Goal: Participate in discussion: Engage in conversation with other users on a specific topic

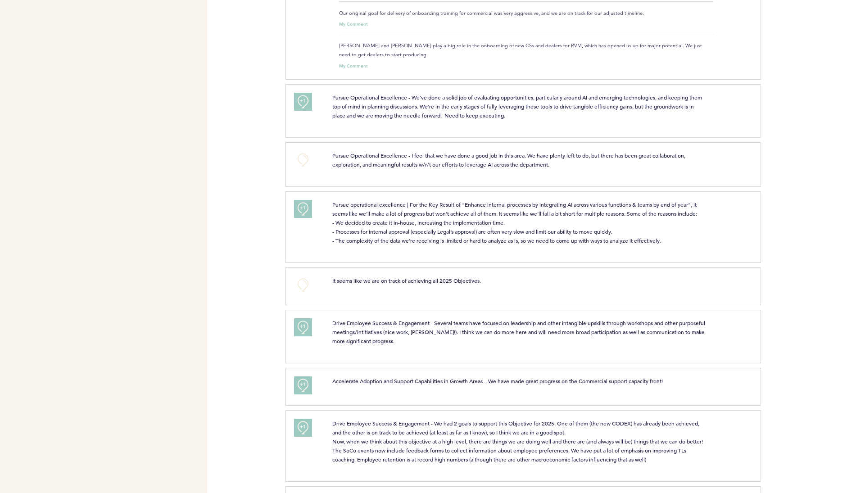
scroll to position [525, 0]
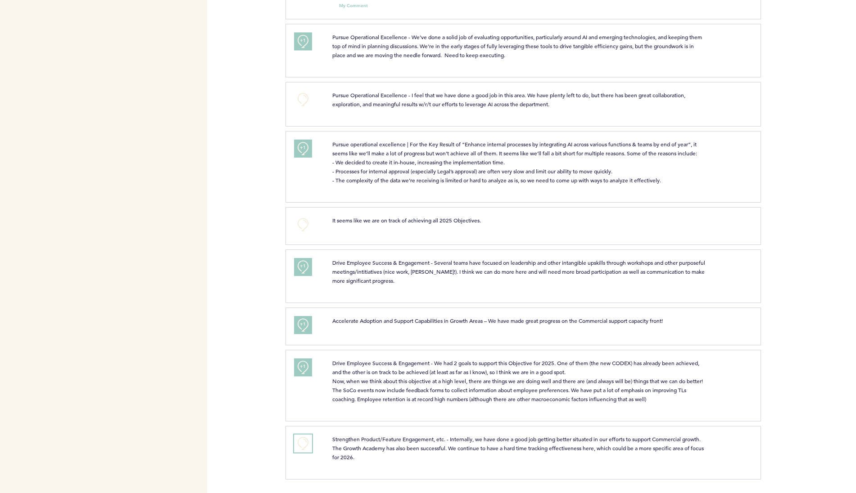
click at [305, 443] on button "+0" at bounding box center [303, 444] width 18 height 18
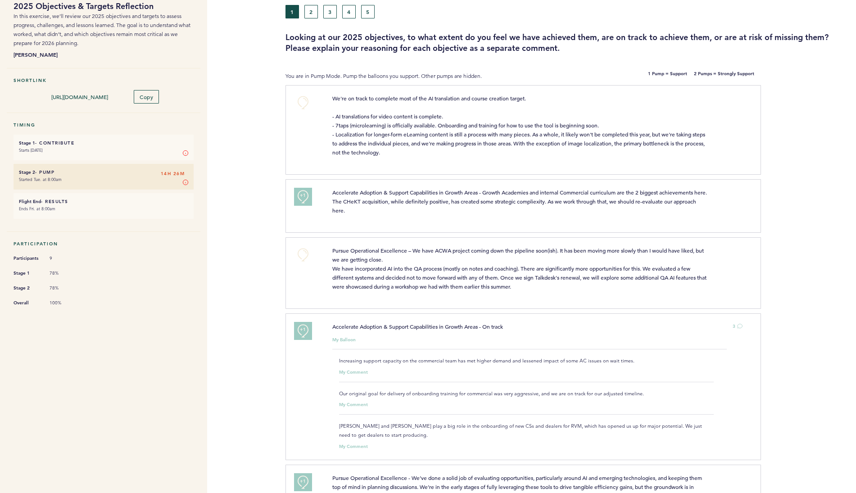
scroll to position [0, 0]
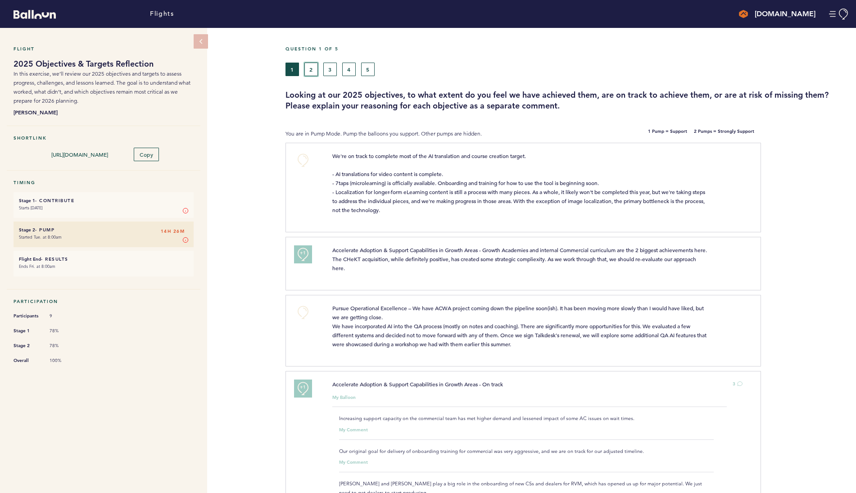
click at [313, 72] on button "2" at bounding box center [311, 70] width 14 height 14
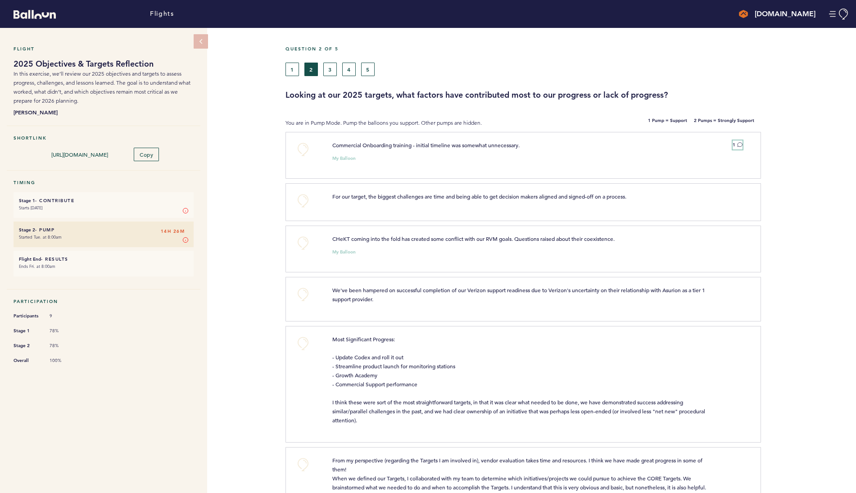
click at [740, 144] on icon at bounding box center [739, 144] width 5 height 5
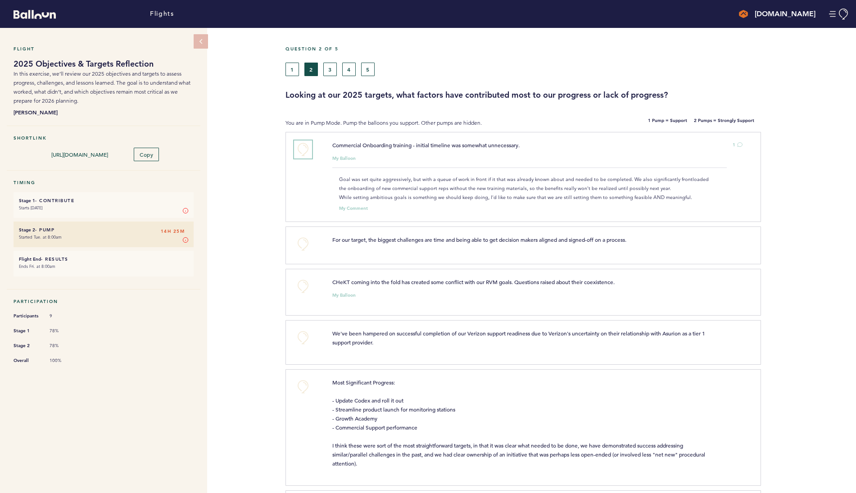
click at [299, 146] on button "+0" at bounding box center [303, 150] width 18 height 18
click at [301, 149] on span "+1" at bounding box center [303, 148] width 6 height 9
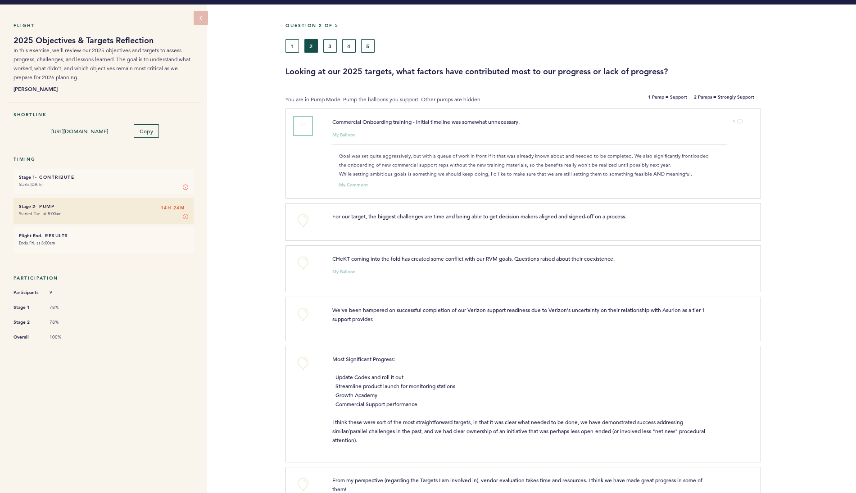
scroll to position [45, 0]
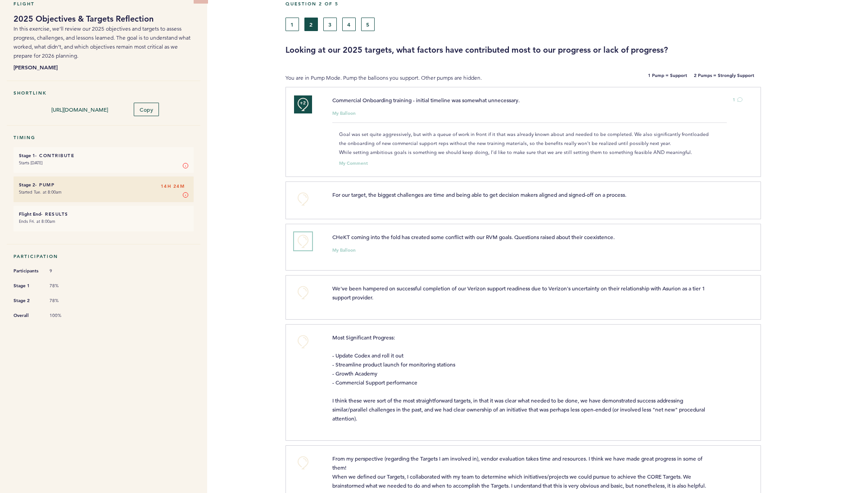
click at [302, 240] on button "+0" at bounding box center [303, 241] width 18 height 18
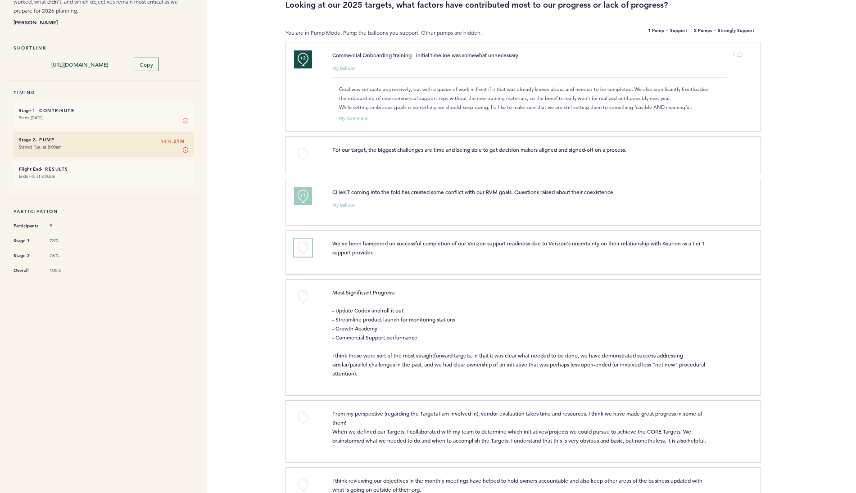
click at [304, 247] on button "+0" at bounding box center [303, 248] width 18 height 18
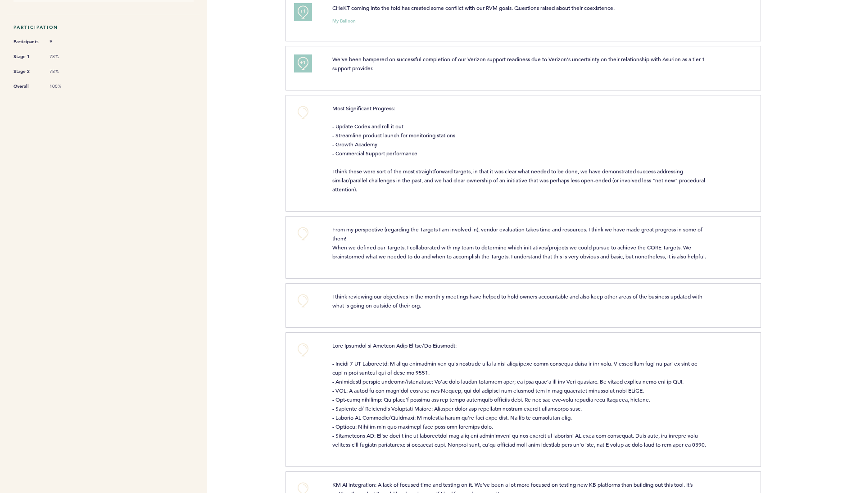
scroll to position [328, 0]
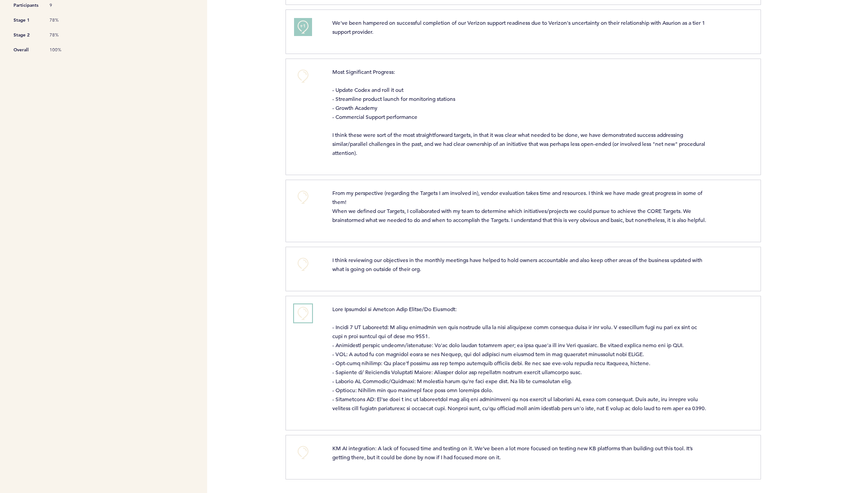
click at [303, 304] on button "+0" at bounding box center [303, 313] width 18 height 18
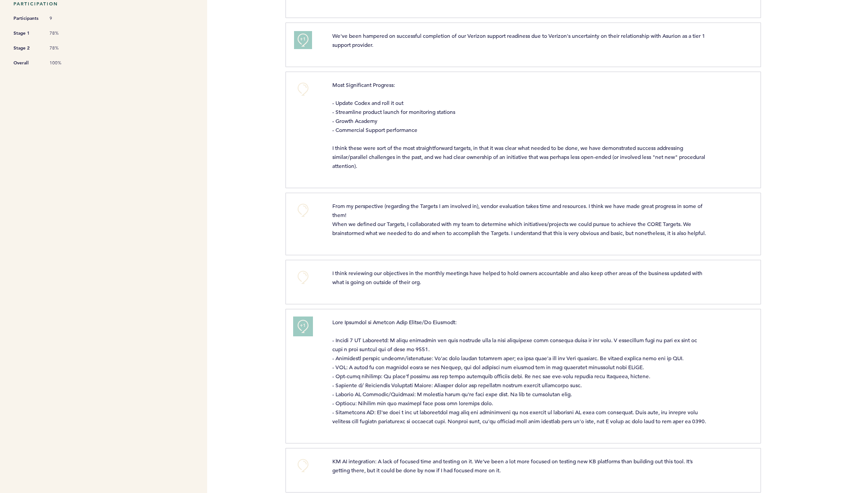
scroll to position [283, 0]
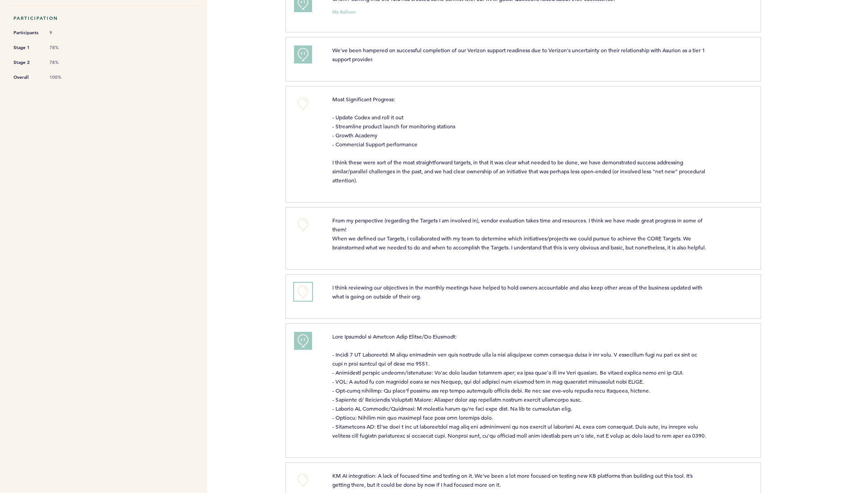
click at [304, 299] on button "+0" at bounding box center [303, 292] width 18 height 18
click at [304, 295] on span "+1" at bounding box center [303, 290] width 6 height 9
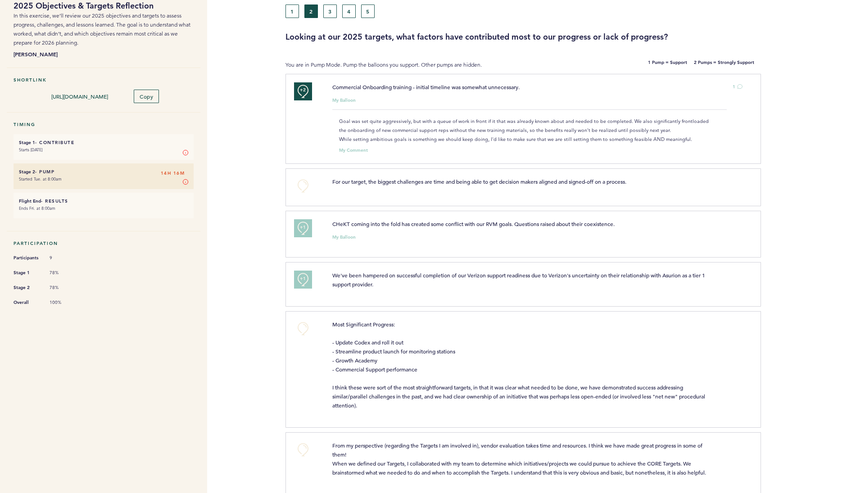
scroll to position [0, 0]
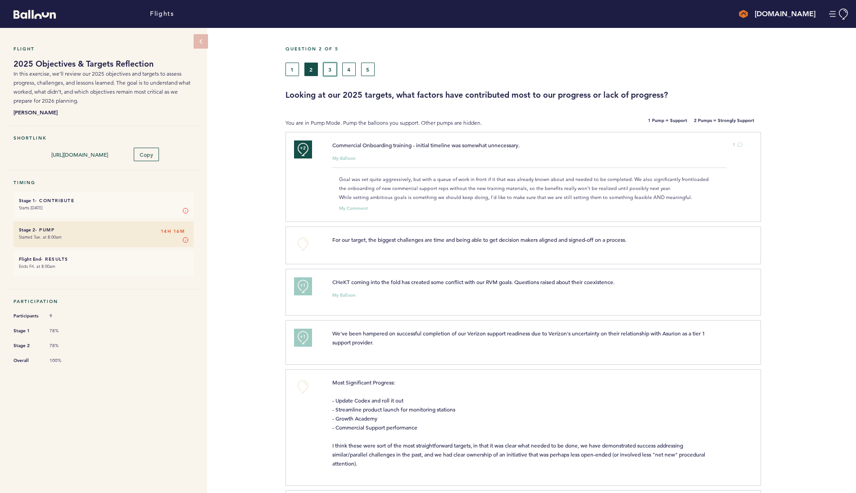
click at [328, 63] on button "3" at bounding box center [330, 70] width 14 height 14
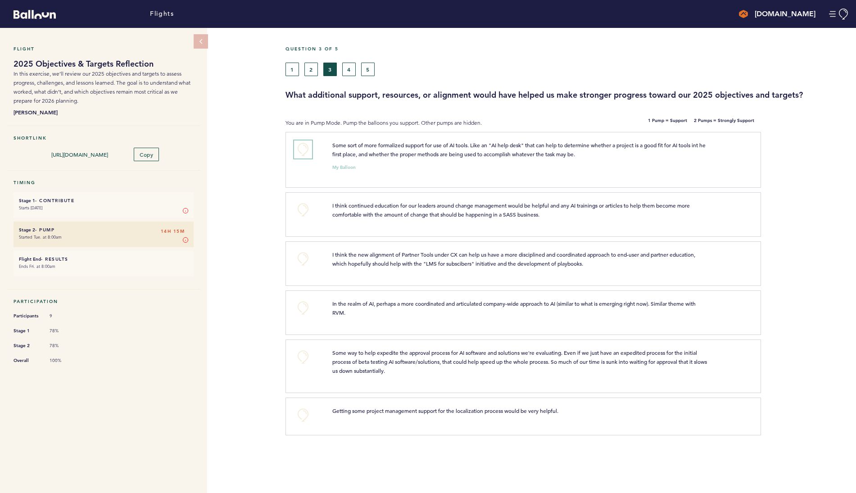
click at [305, 147] on button "+0" at bounding box center [303, 150] width 18 height 18
click at [304, 212] on button "+0" at bounding box center [303, 210] width 18 height 18
click at [304, 309] on button "+0" at bounding box center [303, 308] width 18 height 18
click at [304, 309] on span "+1" at bounding box center [303, 306] width 6 height 9
click at [300, 306] on span "+1" at bounding box center [303, 306] width 6 height 9
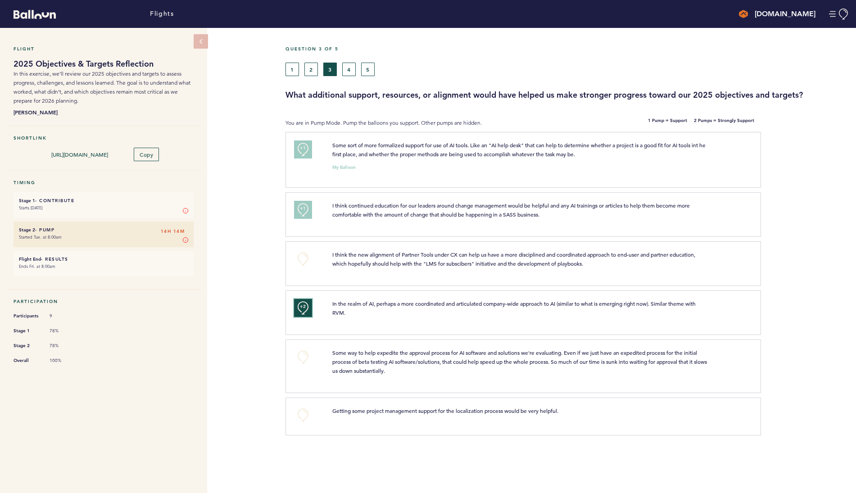
click at [304, 310] on span "+2" at bounding box center [303, 306] width 6 height 9
click at [304, 310] on button "+0" at bounding box center [303, 308] width 18 height 18
click at [304, 310] on span "+1" at bounding box center [303, 306] width 6 height 9
click at [259, 359] on div "Flight 2025 Objectives & Targets Reflection In this exercise, we’ll review our …" at bounding box center [428, 260] width 856 height 465
click at [376, 414] on span "Getting some project management support for the localization process would be v…" at bounding box center [445, 410] width 226 height 7
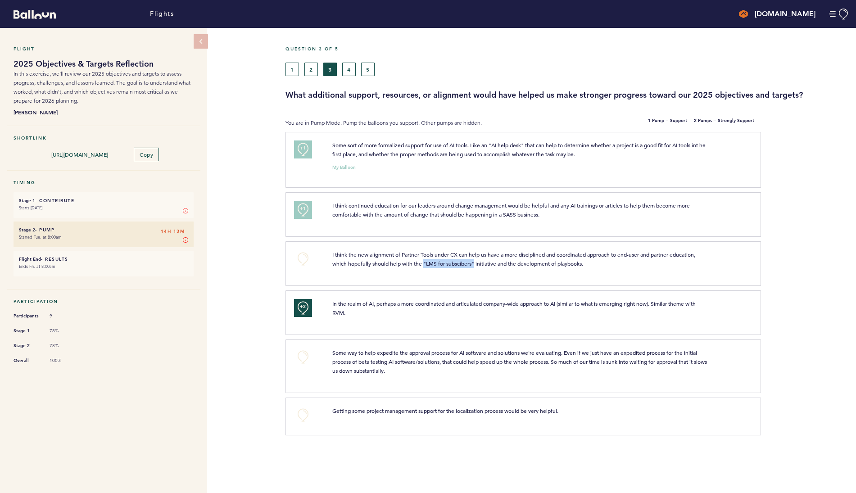
drag, startPoint x: 424, startPoint y: 261, endPoint x: 476, endPoint y: 265, distance: 51.5
click at [476, 265] on span "I think the new alignment of Partner Tools under CX can help us have a more dis…" at bounding box center [514, 259] width 364 height 16
click at [304, 256] on button "+0" at bounding box center [303, 259] width 18 height 18
click at [342, 68] on div "1 2 3 4 5" at bounding box center [496, 70] width 420 height 14
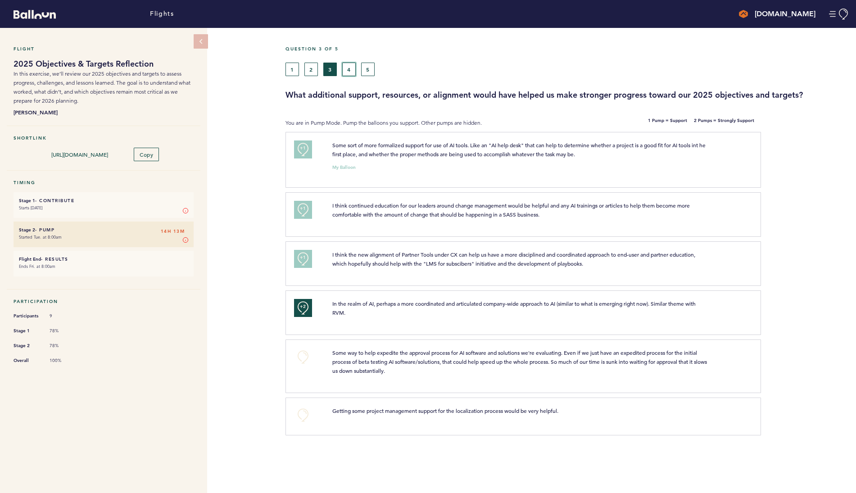
click at [344, 68] on button "4" at bounding box center [349, 70] width 14 height 14
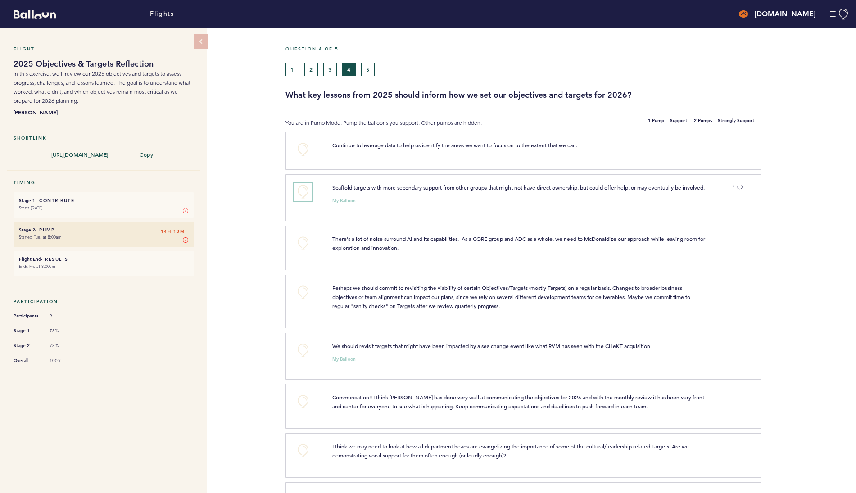
click at [299, 192] on button "+0" at bounding box center [303, 192] width 18 height 18
click at [308, 250] on button "+0" at bounding box center [303, 243] width 18 height 18
click at [304, 246] on span "+1" at bounding box center [303, 241] width 6 height 9
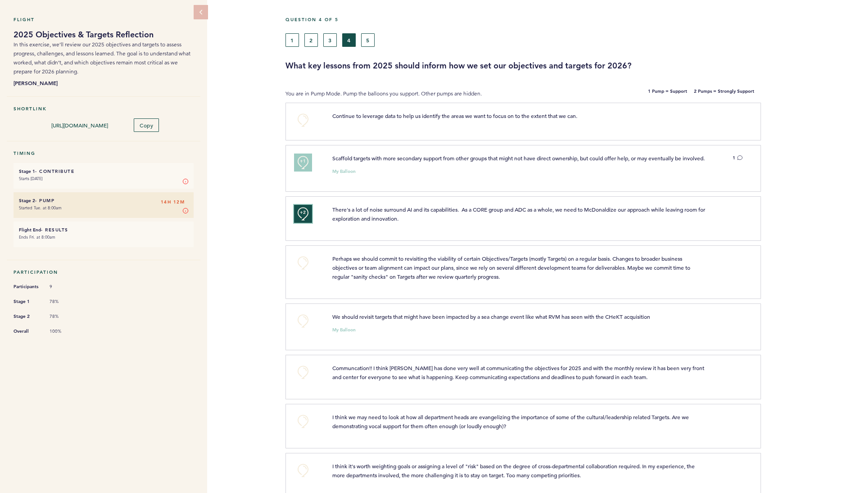
scroll to position [45, 0]
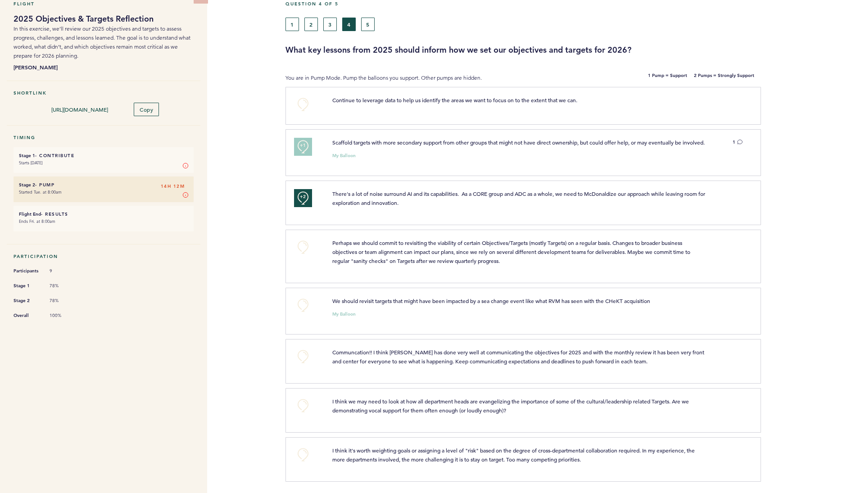
click at [372, 257] on span "Perhaps we should commit to revisiting the viability of certain Objectives/Targ…" at bounding box center [511, 251] width 359 height 25
click at [310, 254] on button "+0" at bounding box center [303, 247] width 18 height 18
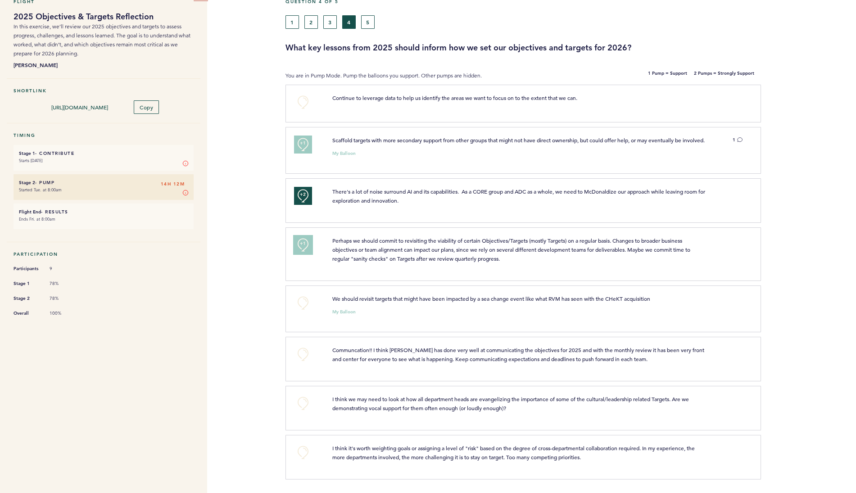
scroll to position [56, 0]
click at [305, 302] on button "+0" at bounding box center [303, 303] width 18 height 18
click at [378, 401] on span "I think we may need to look at how all department heads are evangelizing the im…" at bounding box center [511, 403] width 358 height 16
click at [305, 454] on button "+0" at bounding box center [303, 453] width 18 height 18
click at [307, 452] on button "+1" at bounding box center [303, 453] width 18 height 18
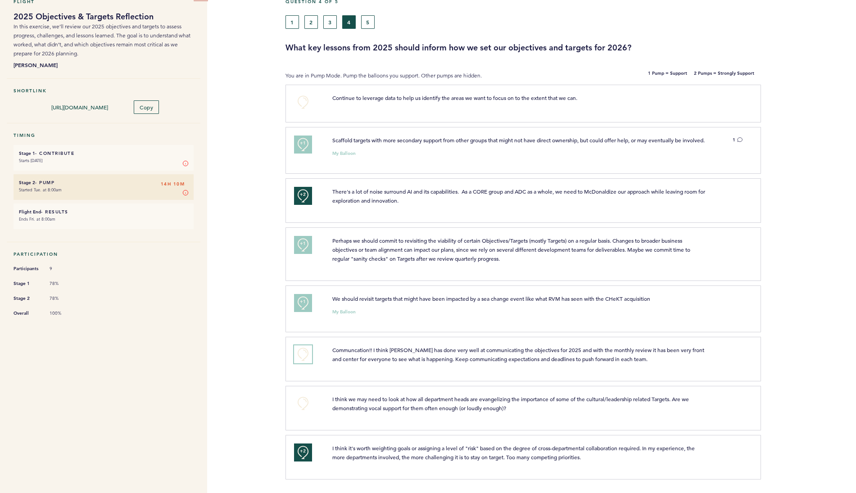
click at [306, 357] on button "+0" at bounding box center [303, 354] width 18 height 18
click at [365, 17] on button "5" at bounding box center [368, 22] width 14 height 14
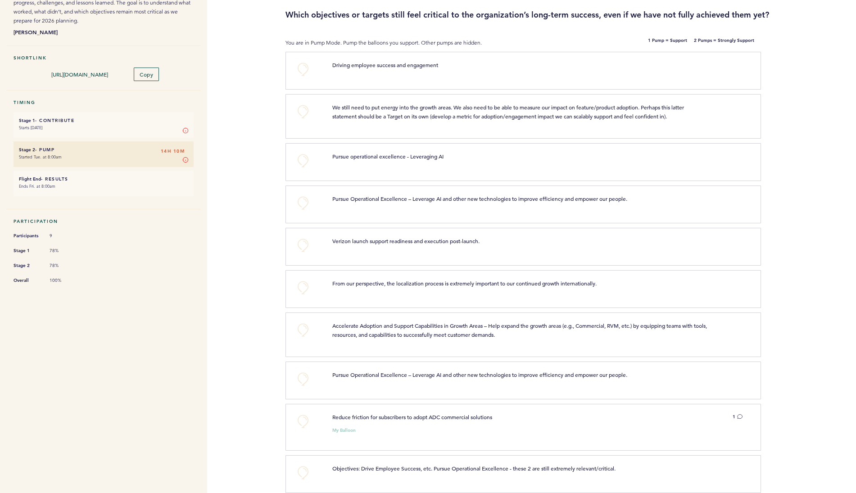
scroll to position [93, 0]
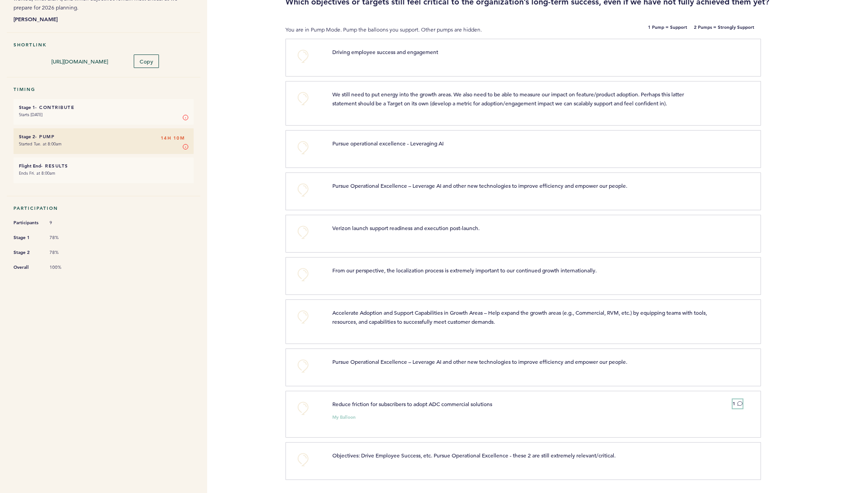
click at [739, 404] on icon at bounding box center [739, 403] width 5 height 5
click at [301, 408] on button "+0" at bounding box center [303, 408] width 18 height 18
click at [303, 404] on span "+1" at bounding box center [303, 407] width 6 height 9
click at [300, 460] on button "+0" at bounding box center [303, 460] width 18 height 18
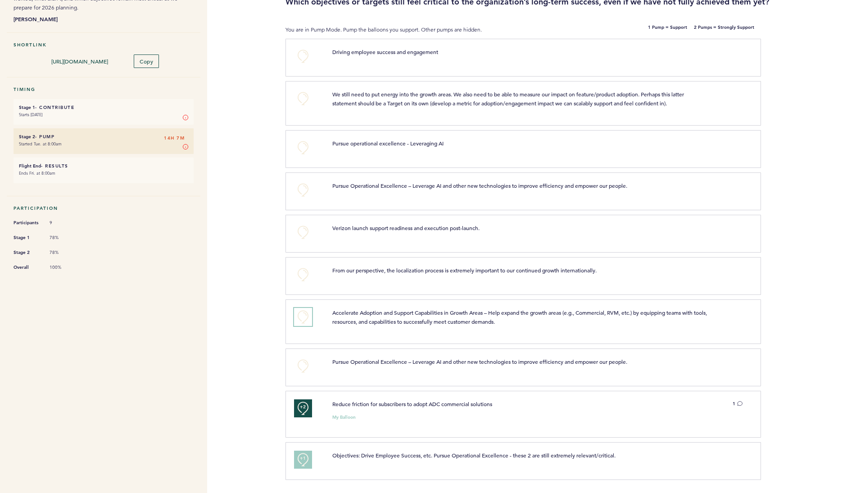
click at [307, 323] on button "+0" at bounding box center [303, 317] width 18 height 18
click at [300, 232] on button "+0" at bounding box center [303, 232] width 18 height 18
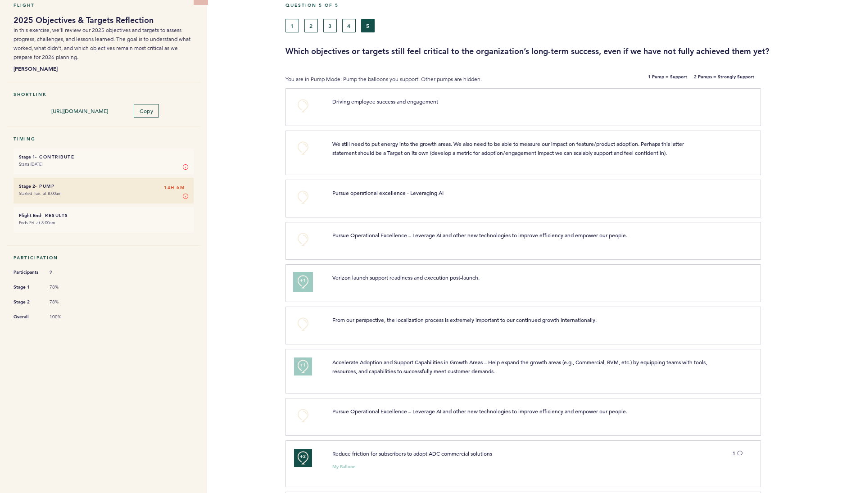
scroll to position [0, 0]
